Goal: Information Seeking & Learning: Learn about a topic

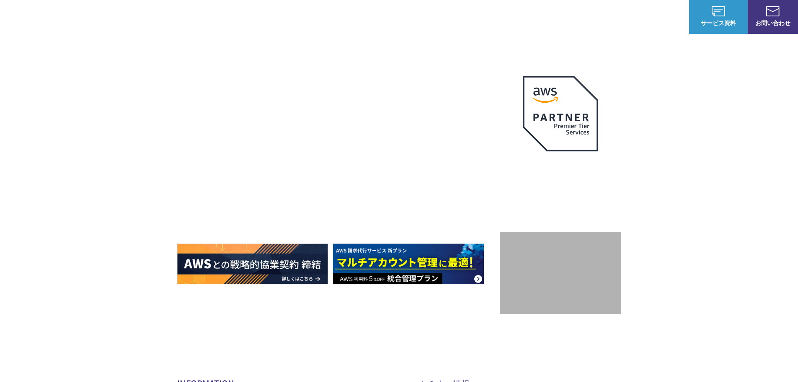
click at [578, 21] on link "導入事例" at bounding box center [580, 17] width 23 height 9
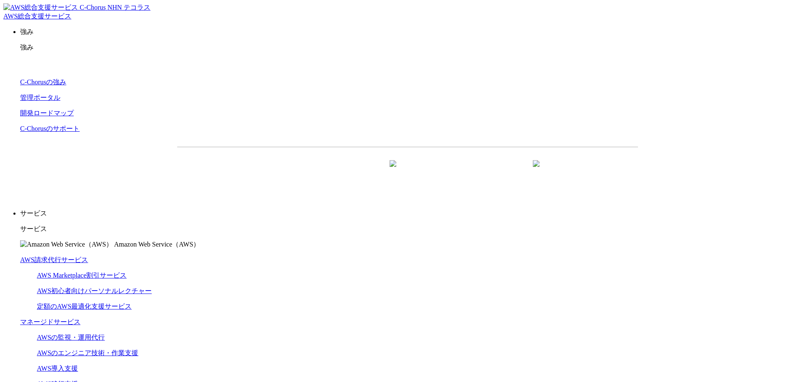
click at [132, 303] on link "定額のAWS最適化支援サービス" at bounding box center [84, 306] width 95 height 7
